Goal: Transaction & Acquisition: Download file/media

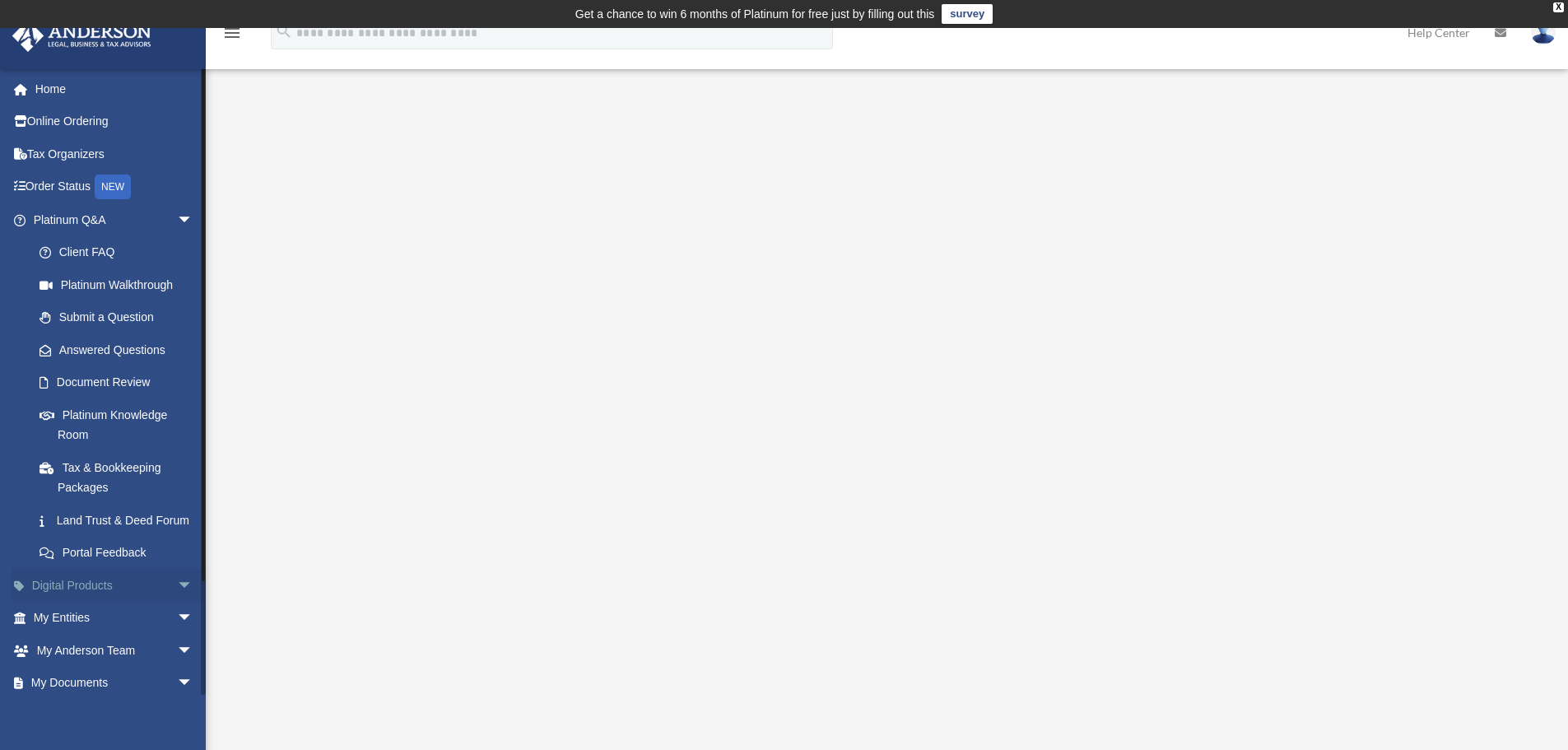
click at [177, 603] on span "arrow_drop_down" at bounding box center [193, 586] width 33 height 34
click at [177, 209] on span "arrow_drop_down" at bounding box center [193, 220] width 33 height 34
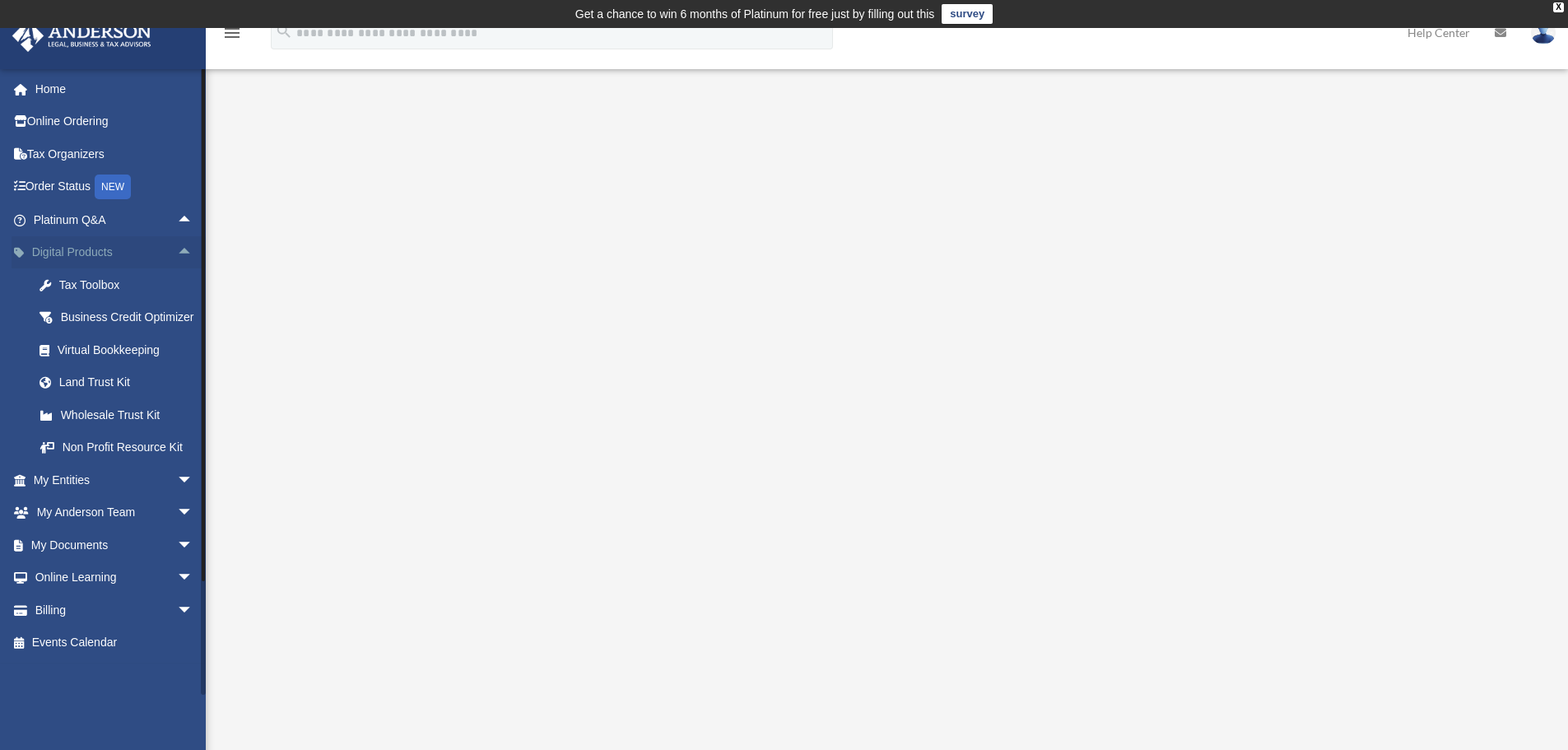
click at [177, 252] on span "arrow_drop_up" at bounding box center [193, 253] width 33 height 34
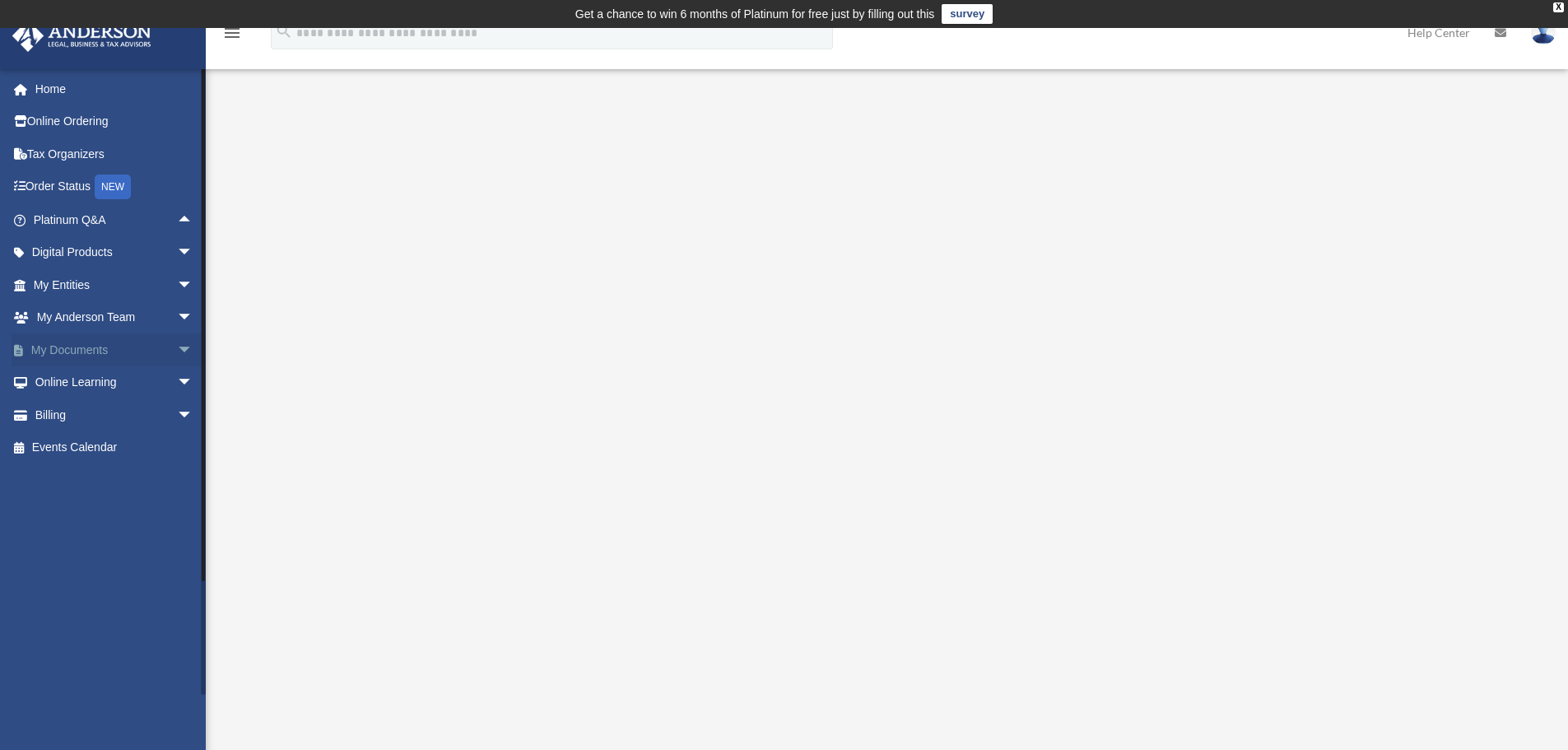
click at [177, 351] on span "arrow_drop_down" at bounding box center [193, 351] width 33 height 34
click at [74, 448] on link "Forms Library" at bounding box center [120, 448] width 195 height 33
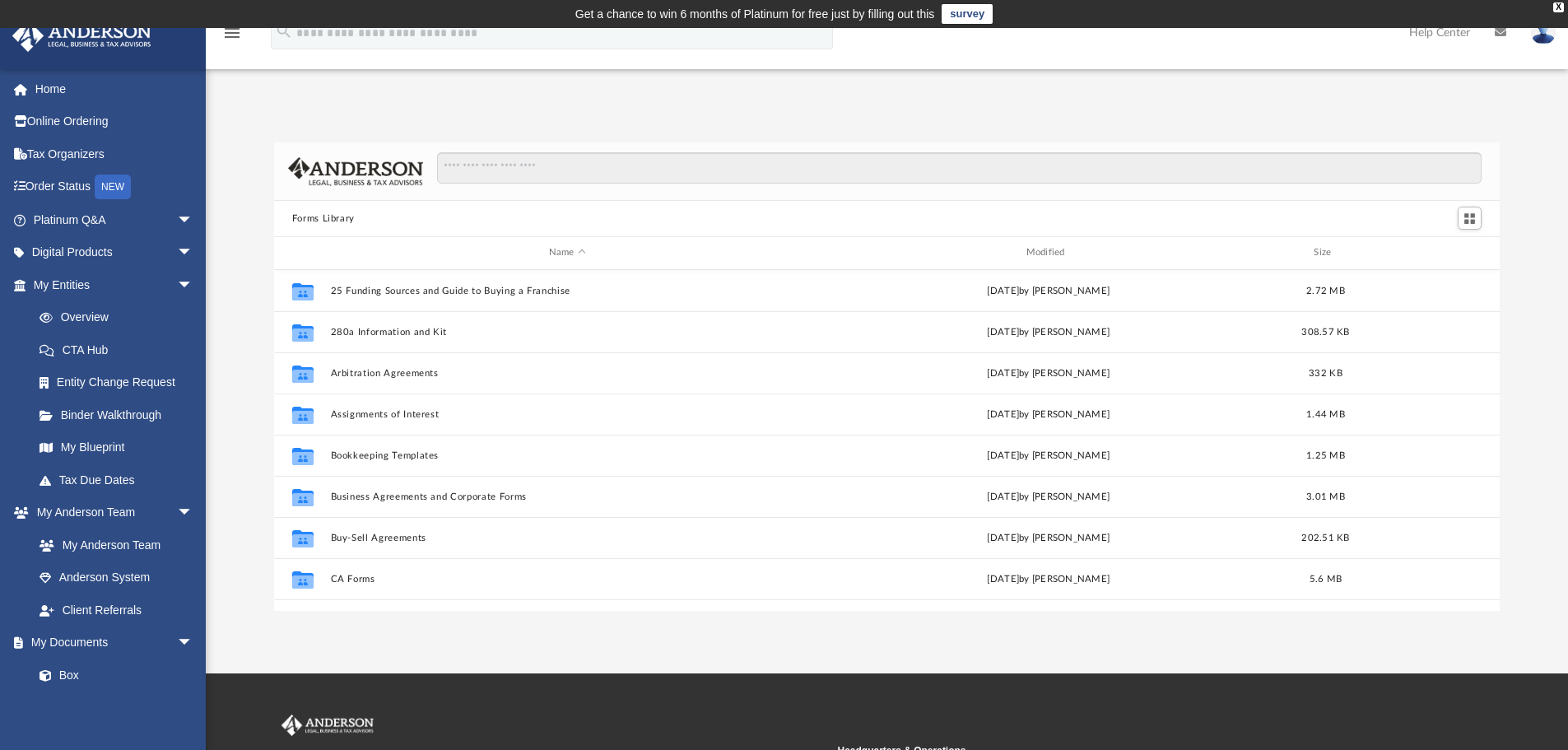
scroll to position [362, 1213]
click at [628, 166] on input "Search files and folders" at bounding box center [959, 168] width 1044 height 32
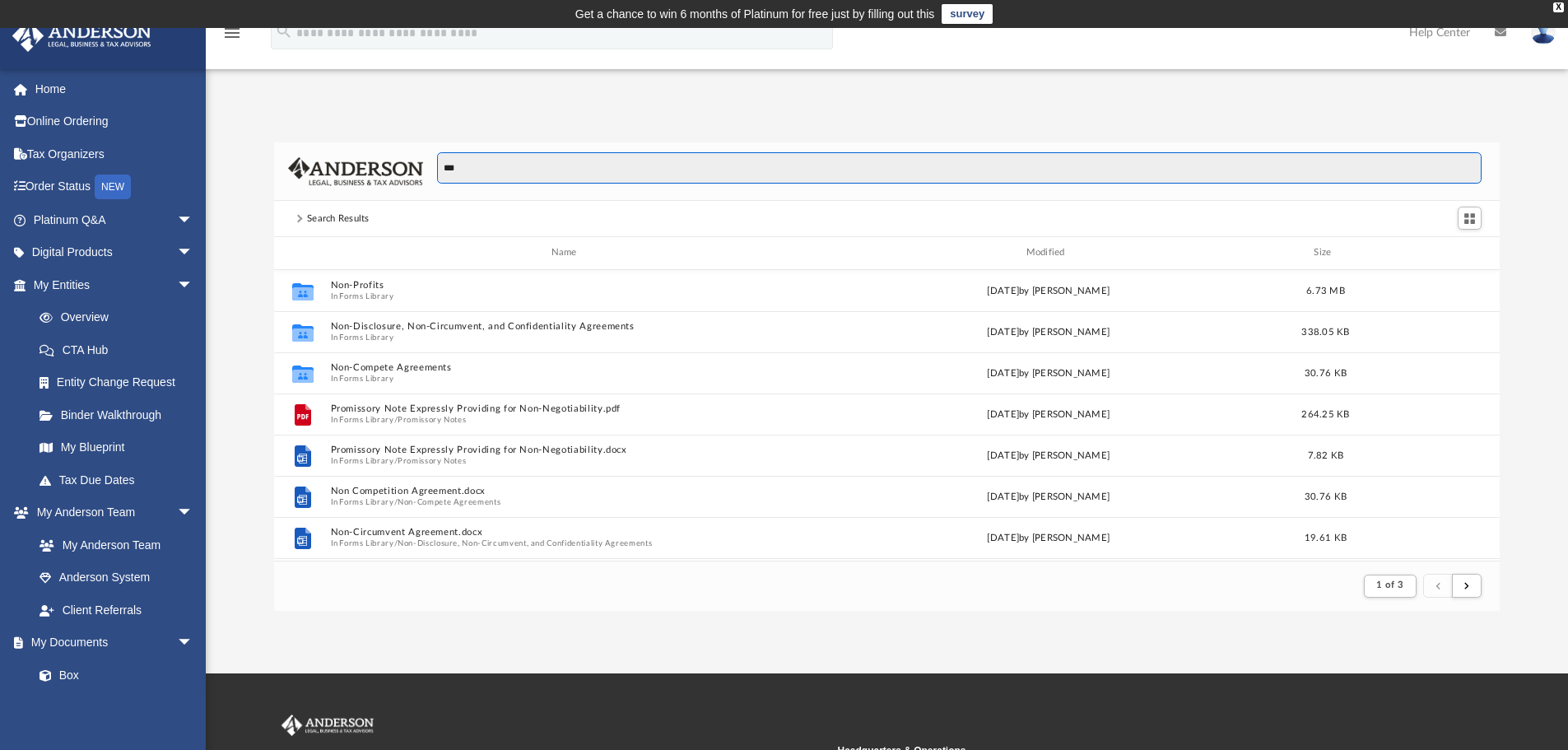
scroll to position [312, 1213]
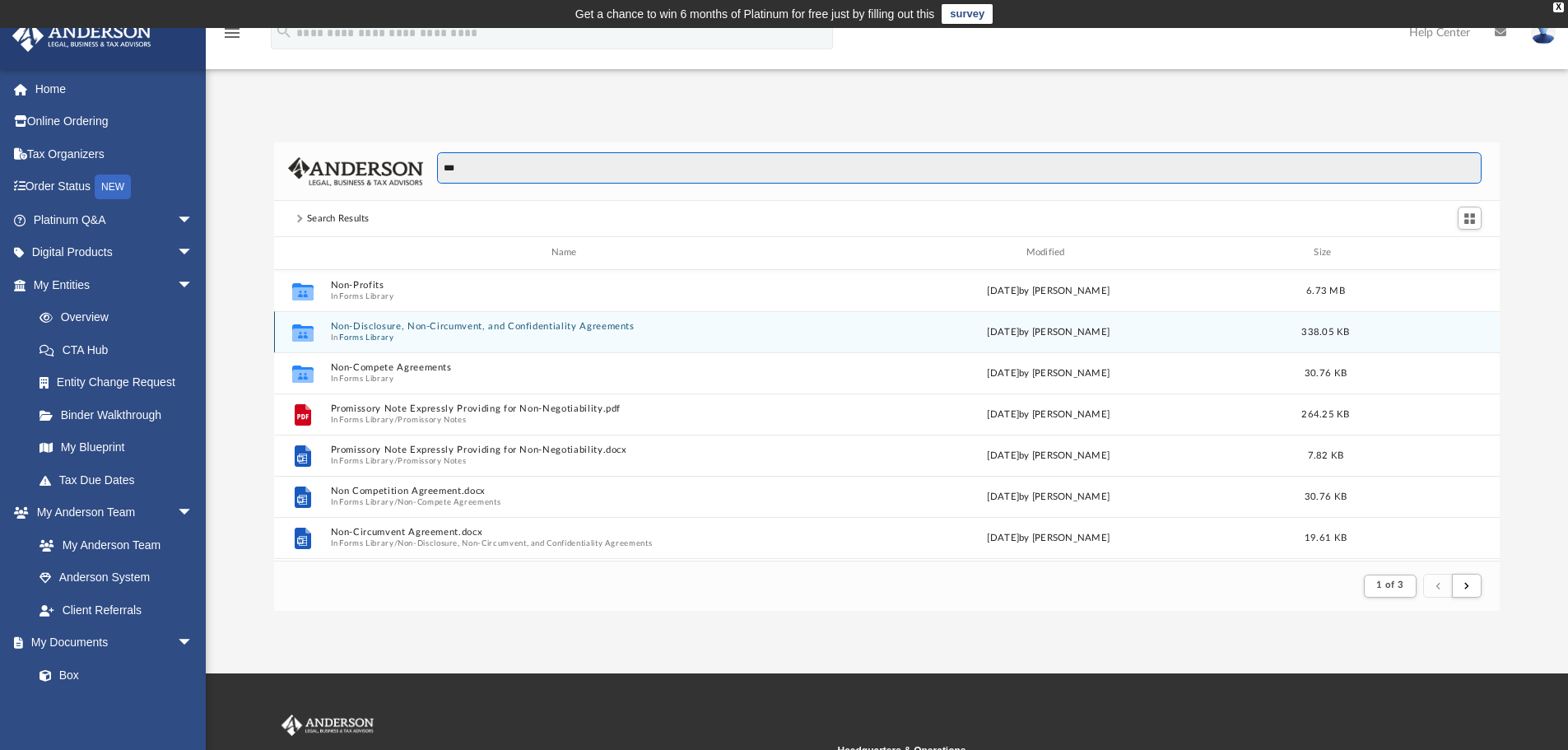
type input "***"
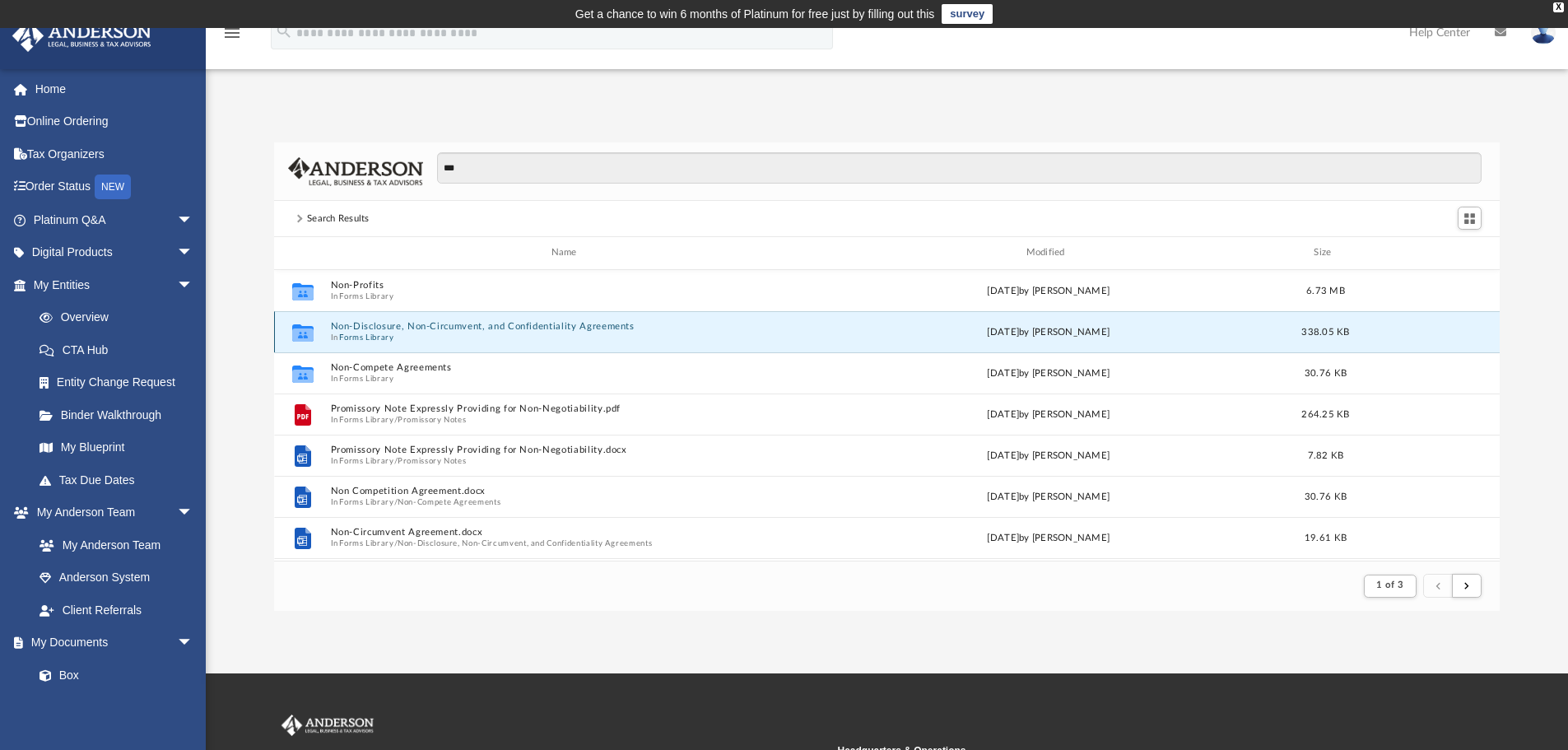
click at [474, 324] on button "Non-Disclosure, Non-Circumvent, and Confidentiality Agreements" at bounding box center [567, 326] width 474 height 10
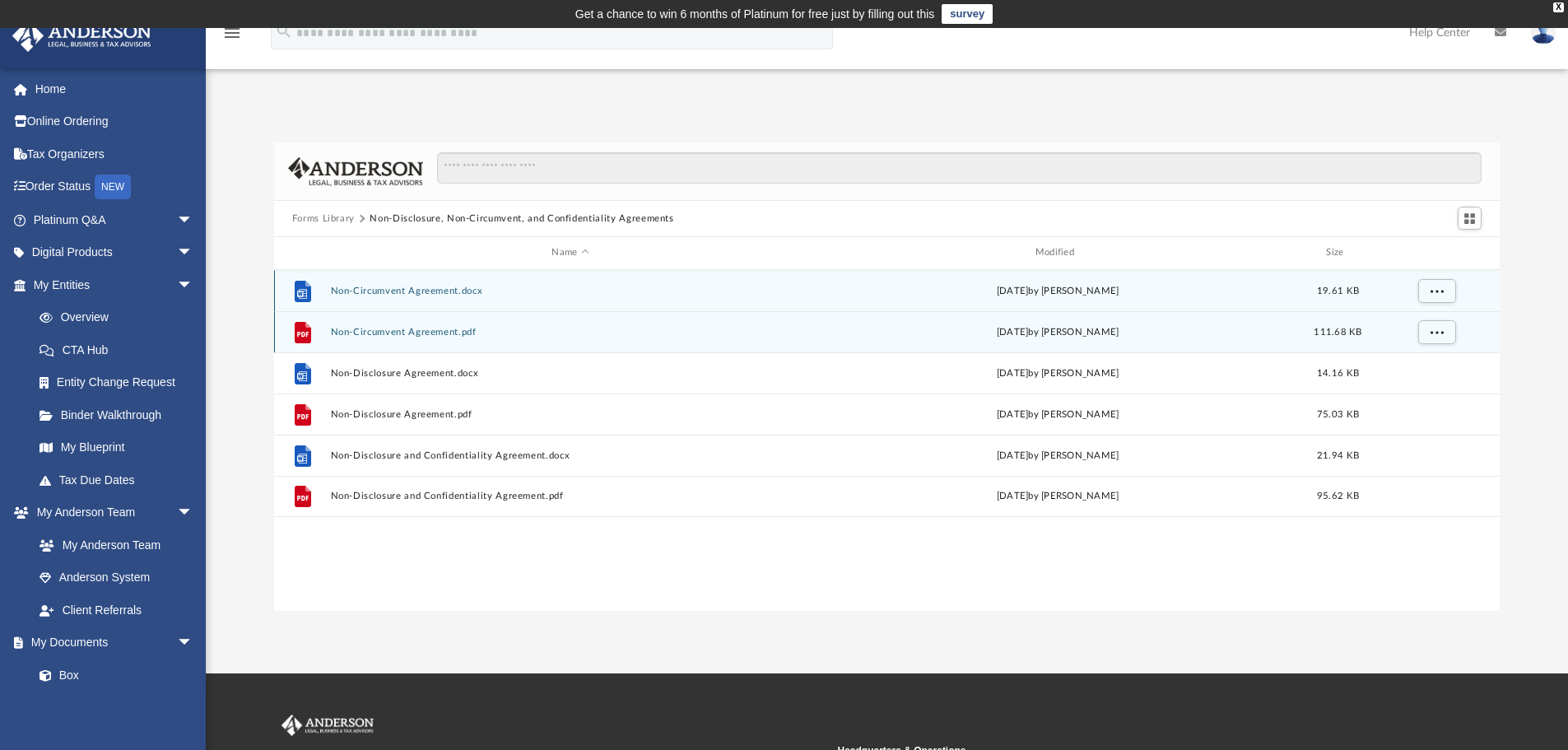
scroll to position [362, 1213]
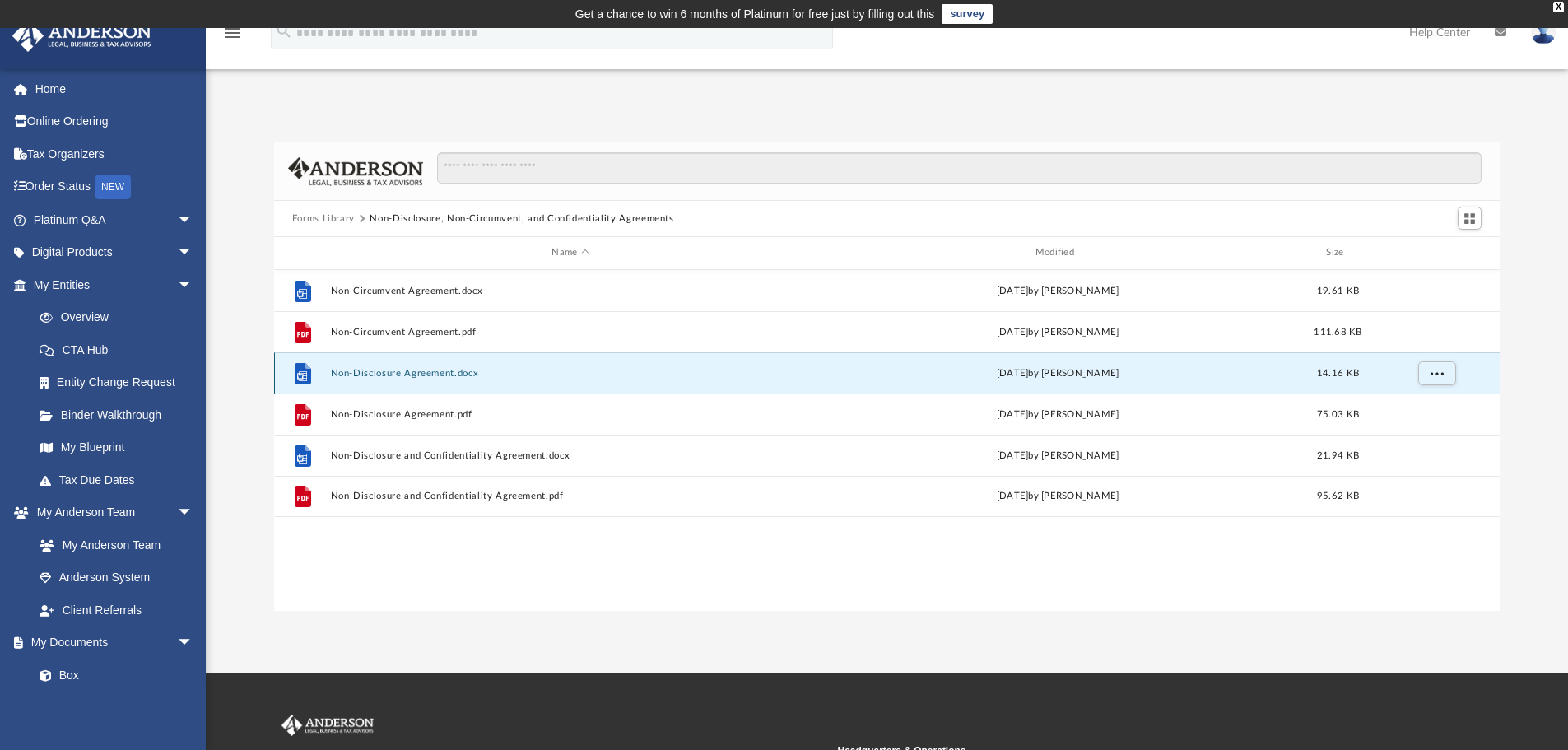
click at [437, 375] on button "Non-Disclosure Agreement.docx" at bounding box center [570, 373] width 480 height 10
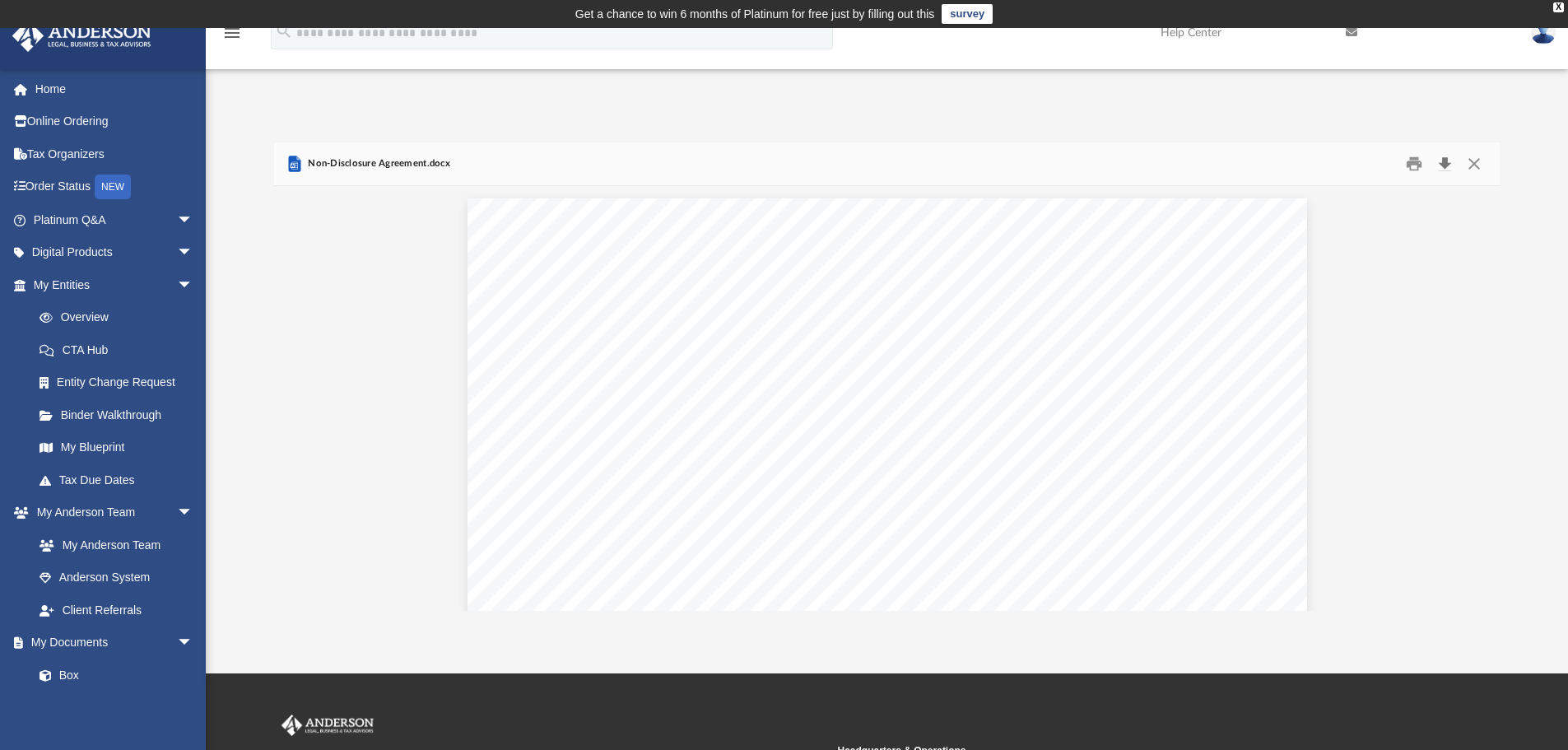
click at [1441, 162] on button "Download" at bounding box center [1444, 163] width 30 height 25
drag, startPoint x: 1475, startPoint y: 164, endPoint x: 1443, endPoint y: 175, distance: 33.8
click at [1475, 164] on button "Close" at bounding box center [1474, 163] width 30 height 25
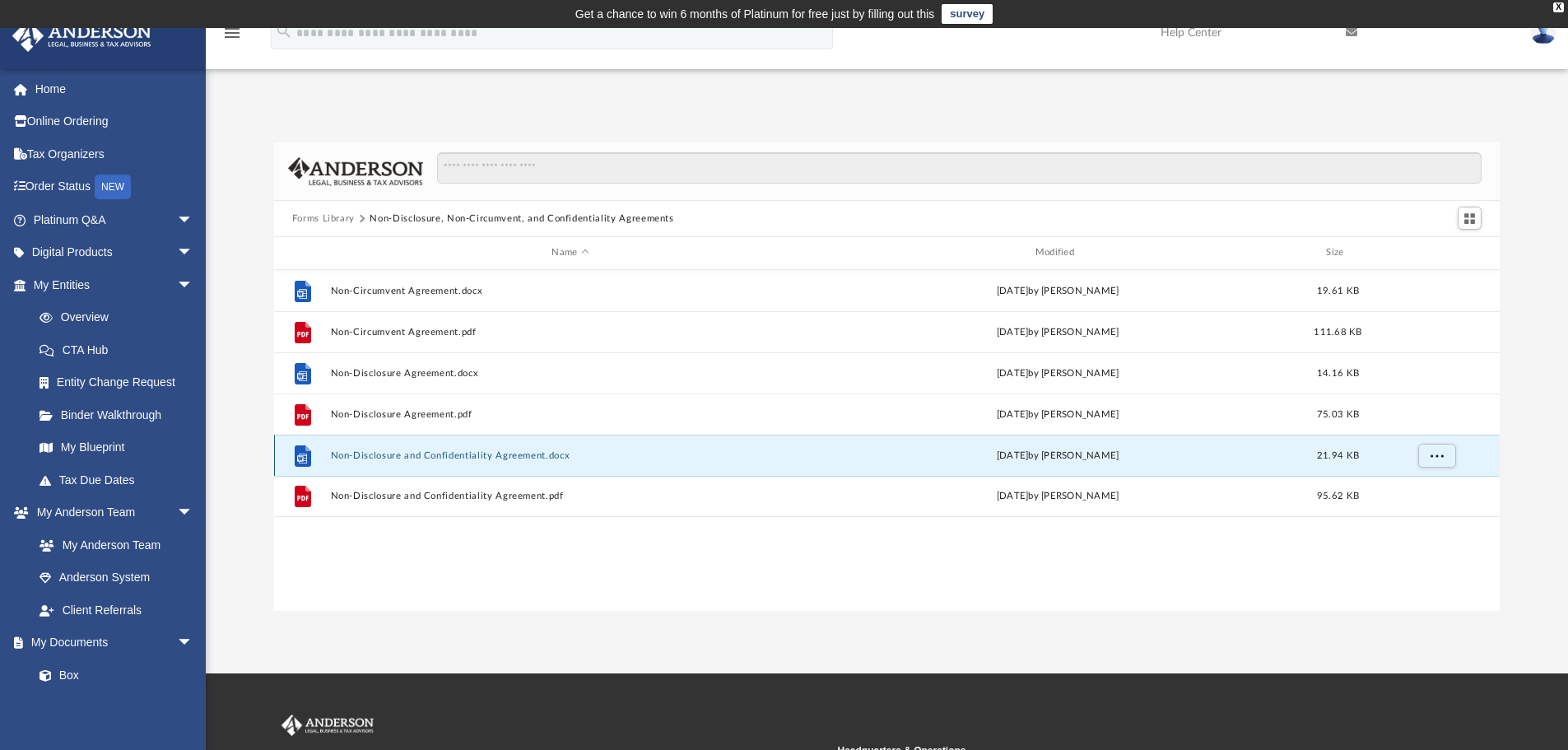
click at [439, 457] on button "Non-Disclosure and Confidentiality Agreement.docx" at bounding box center [570, 455] width 480 height 10
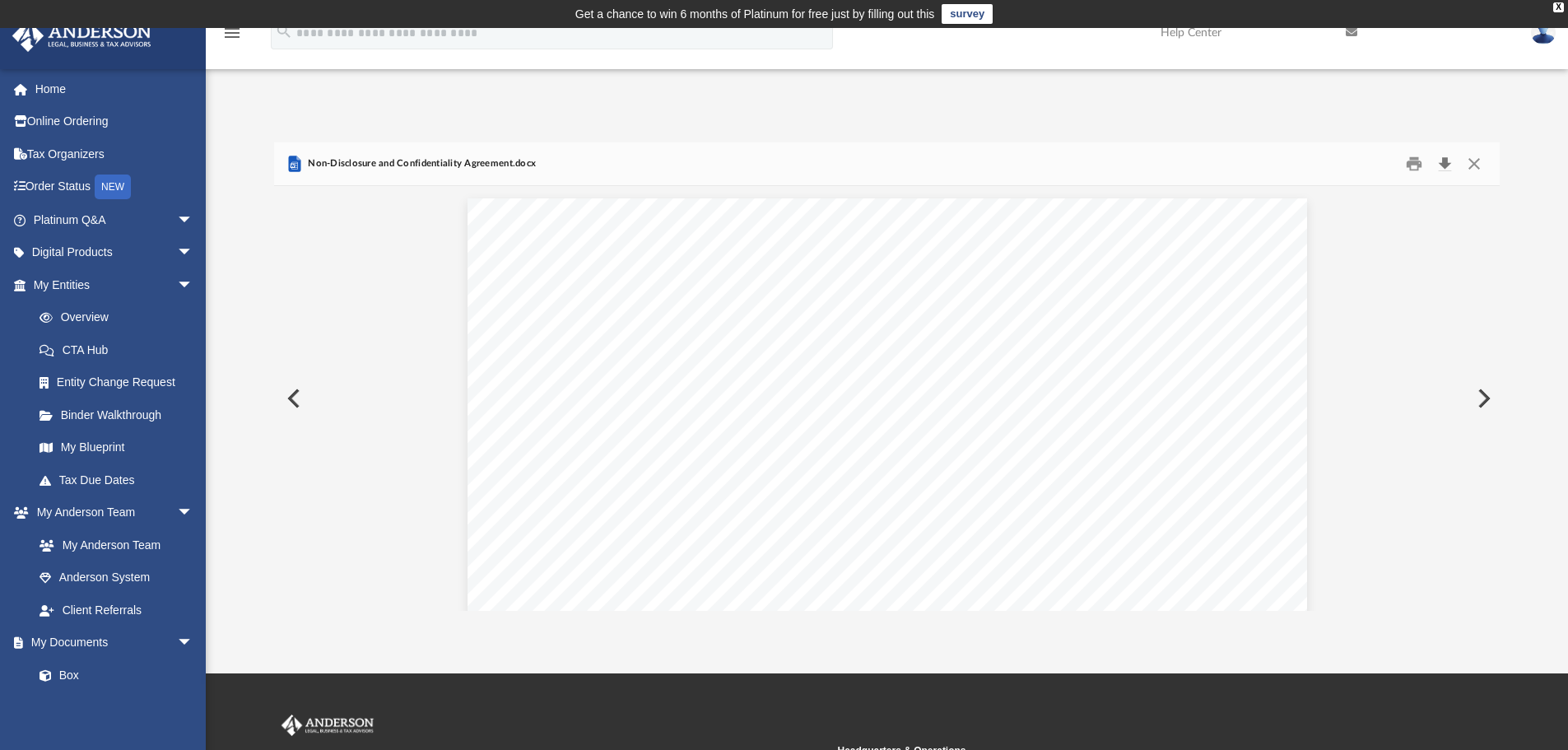
click at [1447, 161] on button "Download" at bounding box center [1444, 163] width 30 height 25
